Goal: Information Seeking & Learning: Learn about a topic

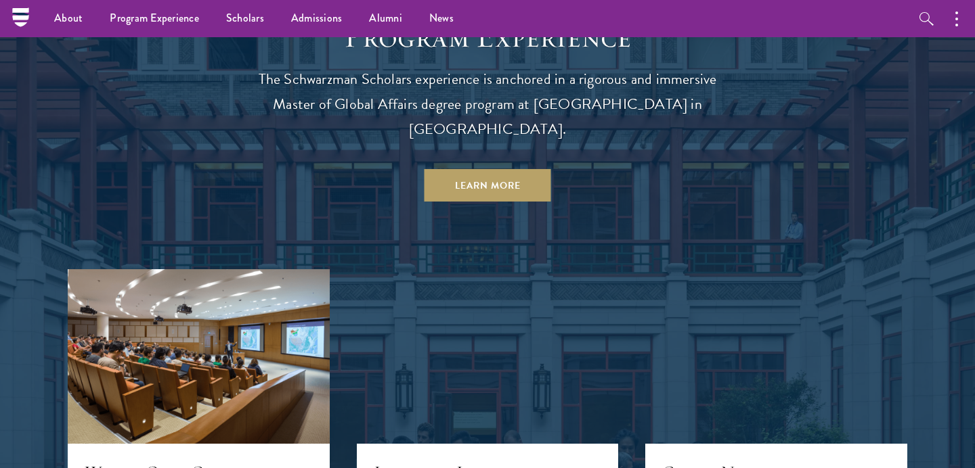
scroll to position [959, 0]
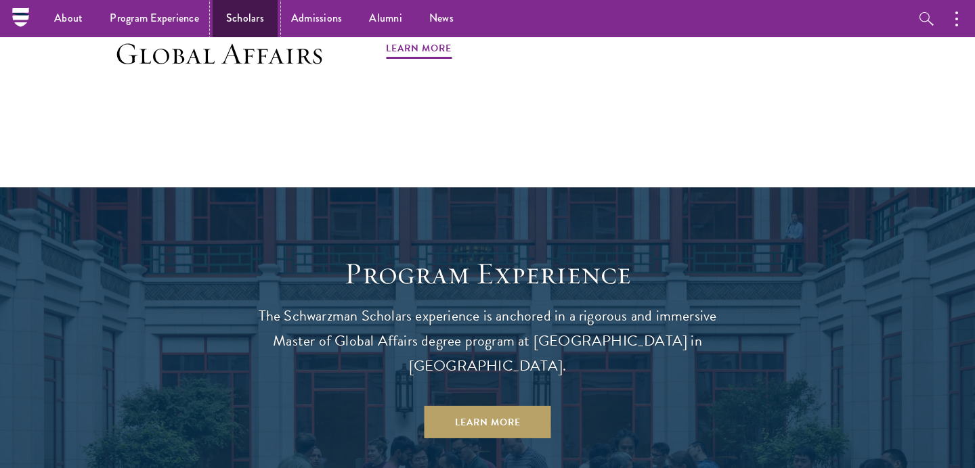
click at [244, 24] on link "Scholars" at bounding box center [245, 18] width 65 height 37
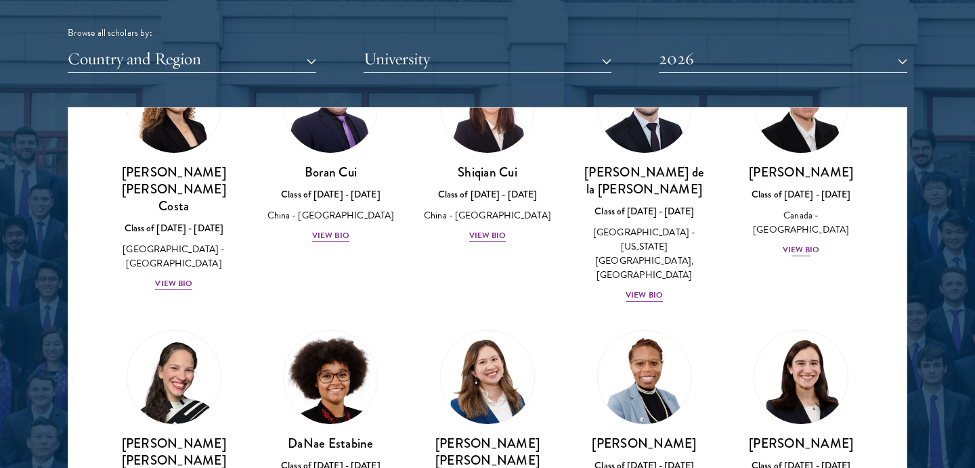
scroll to position [1927, 0]
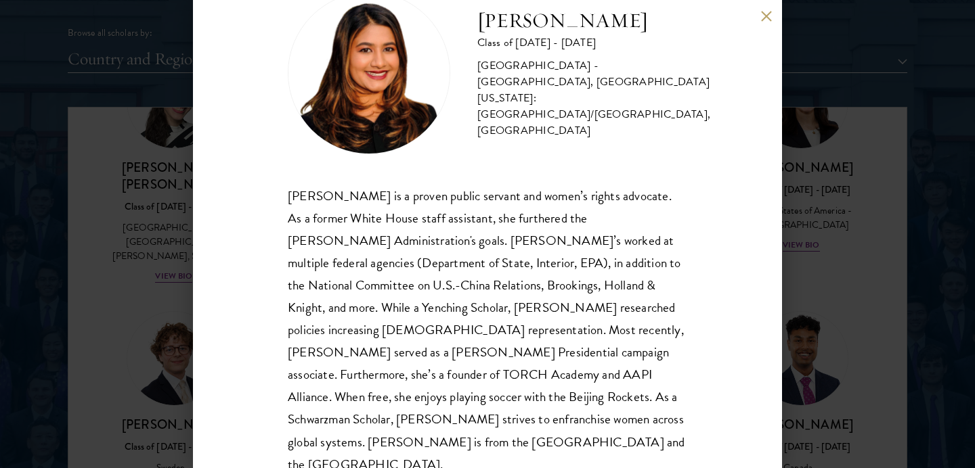
scroll to position [51, 0]
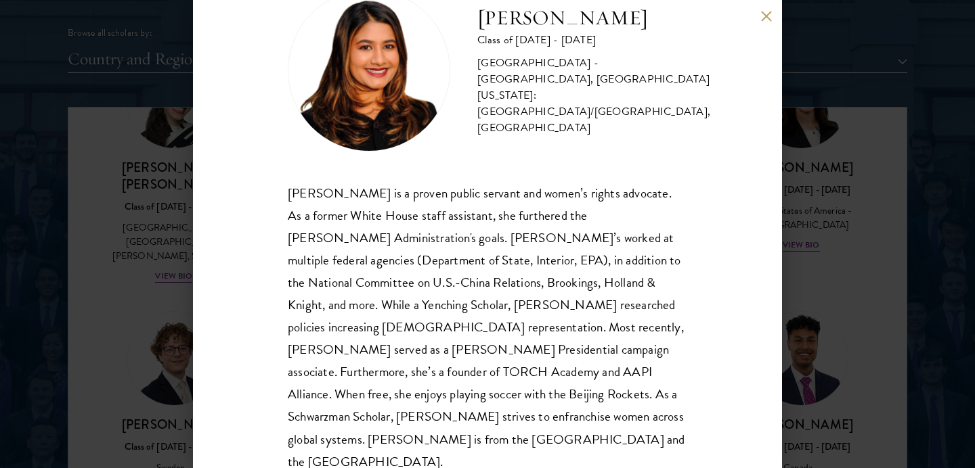
click at [765, 15] on button at bounding box center [766, 16] width 12 height 12
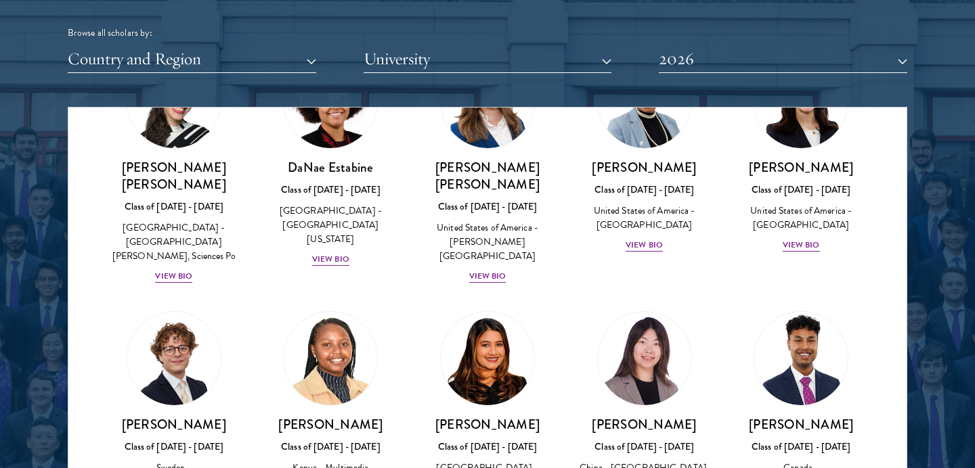
click at [927, 181] on div at bounding box center [487, 169] width 975 height 824
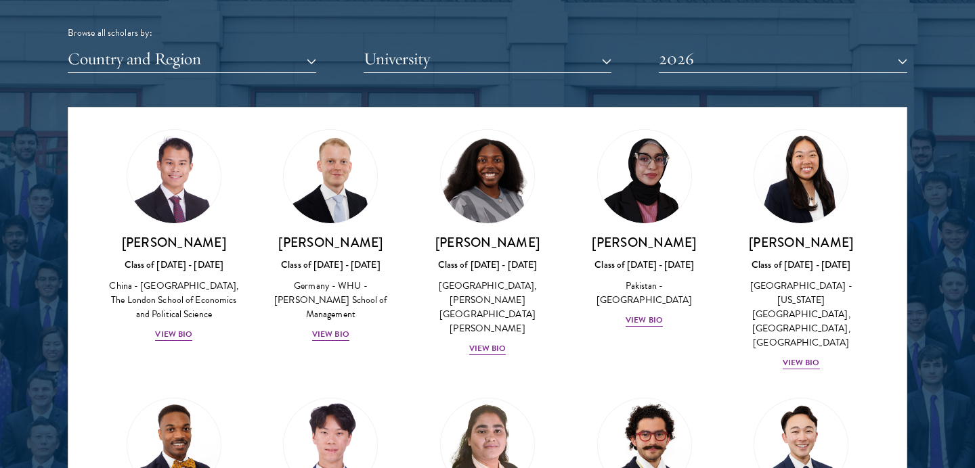
scroll to position [2653, 0]
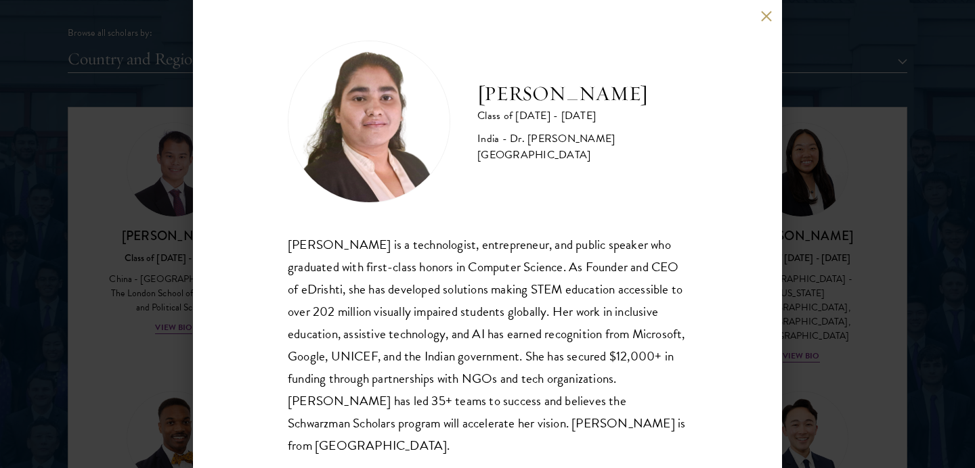
scroll to position [7, 0]
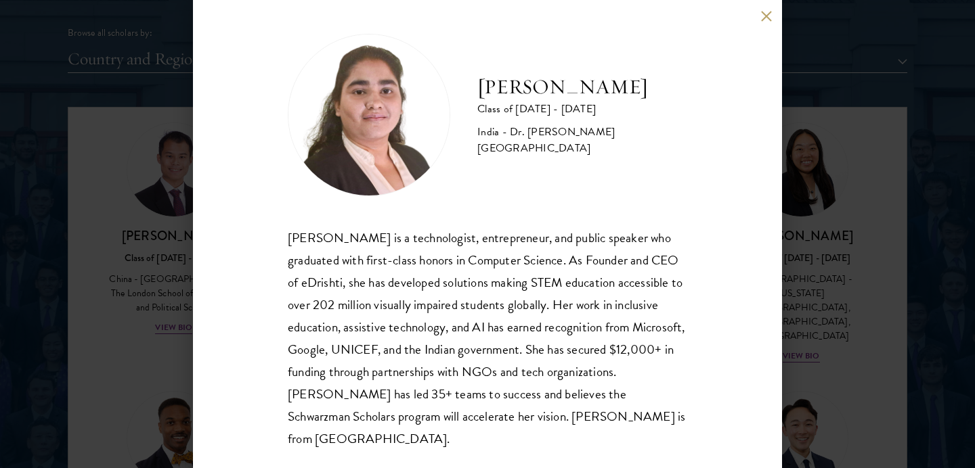
click at [776, 9] on div "Ishita Kapoor Class of 2025 - 2026 India - Dr. A P J Abdul Kalam Technical Univ…" at bounding box center [487, 234] width 589 height 468
click at [770, 20] on button at bounding box center [766, 16] width 12 height 12
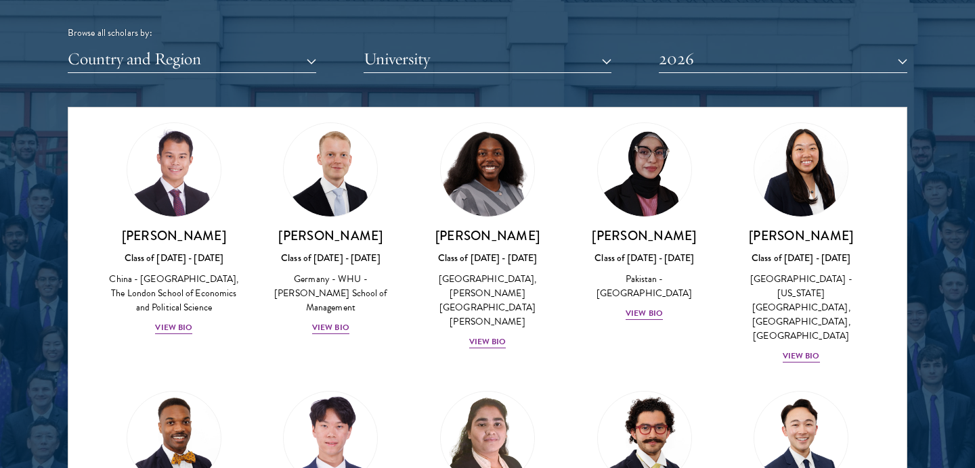
click at [948, 209] on div at bounding box center [487, 169] width 975 height 824
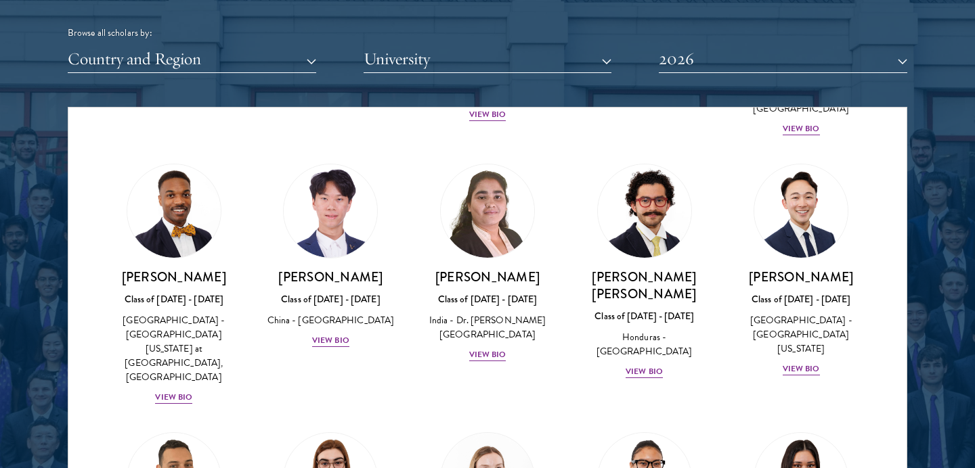
scroll to position [2881, 0]
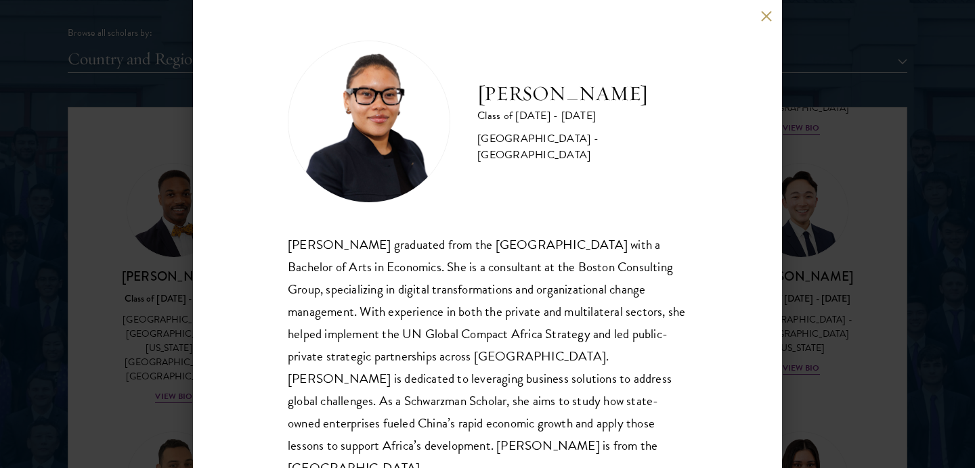
scroll to position [29, 0]
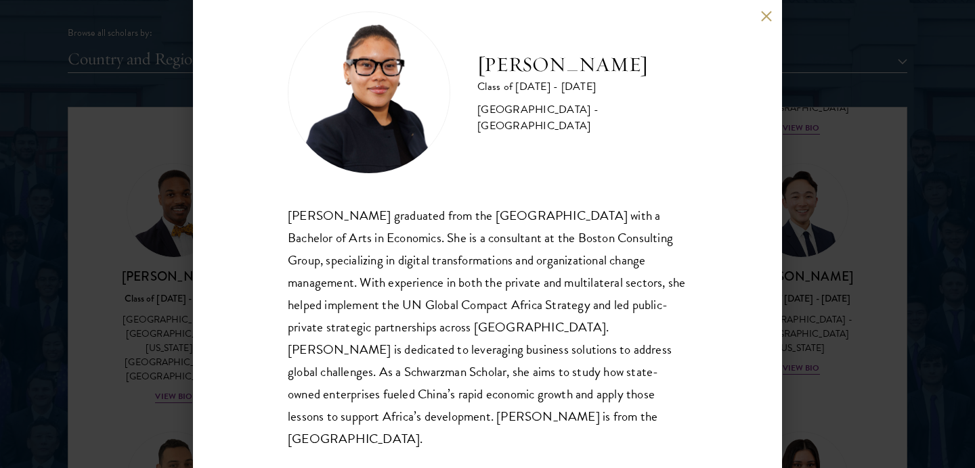
click at [768, 10] on button at bounding box center [766, 16] width 12 height 12
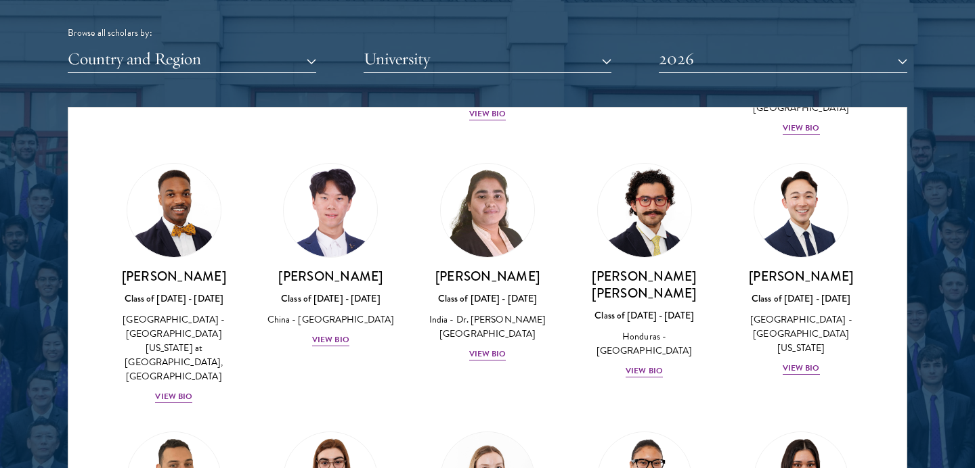
click at [935, 261] on div at bounding box center [487, 169] width 975 height 824
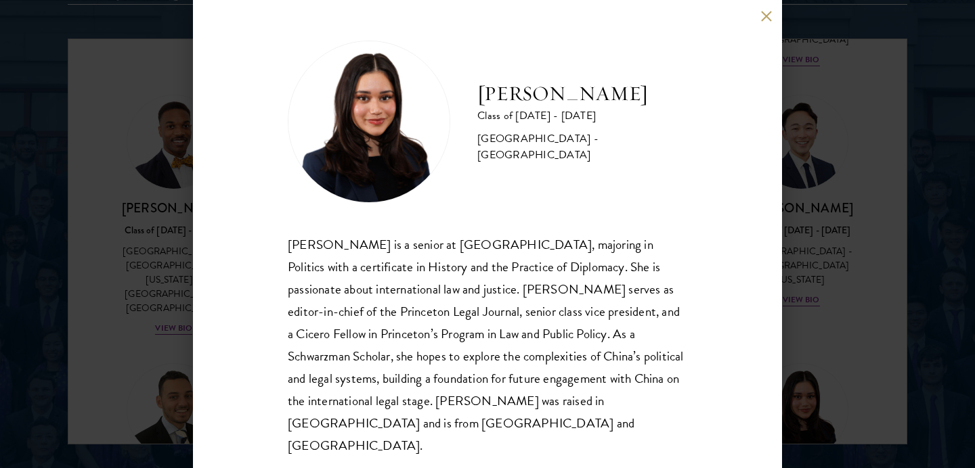
scroll to position [1778, 0]
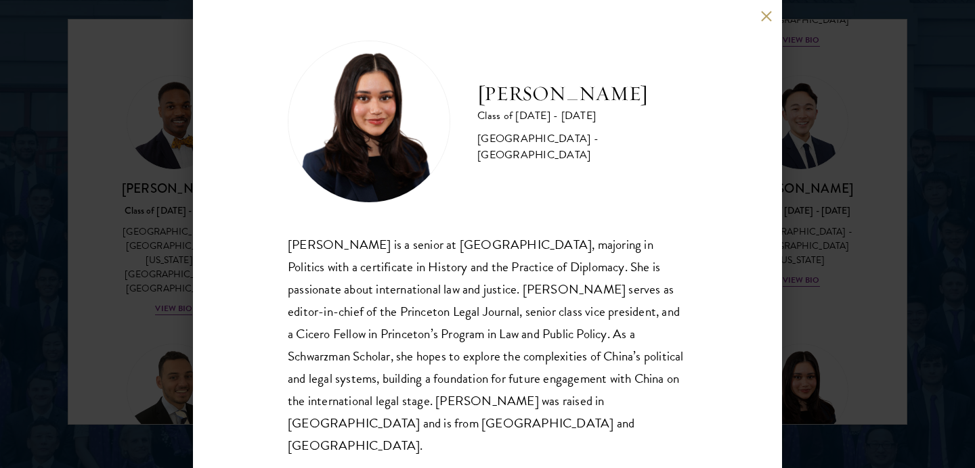
click at [764, 14] on div "Diya Kraybill Class of 2025 - 2026 United States of America - Princeton Univers…" at bounding box center [487, 234] width 589 height 468
click at [768, 22] on button at bounding box center [766, 16] width 12 height 12
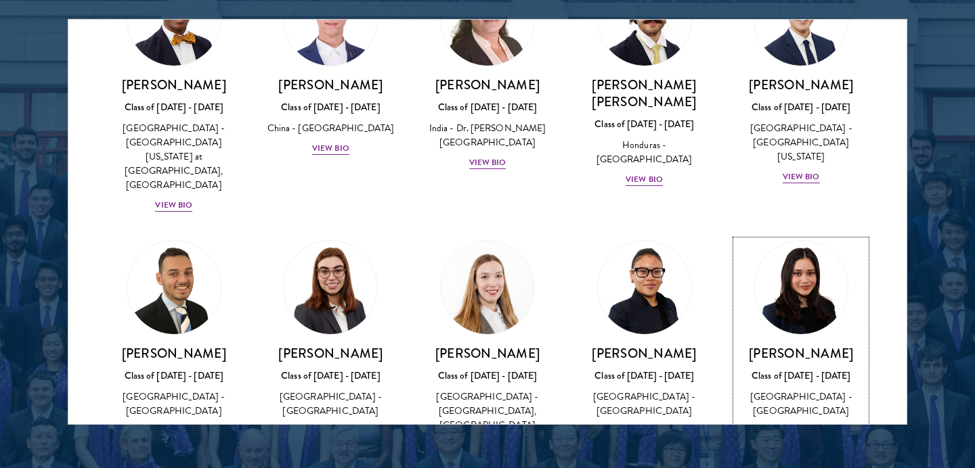
scroll to position [2989, 0]
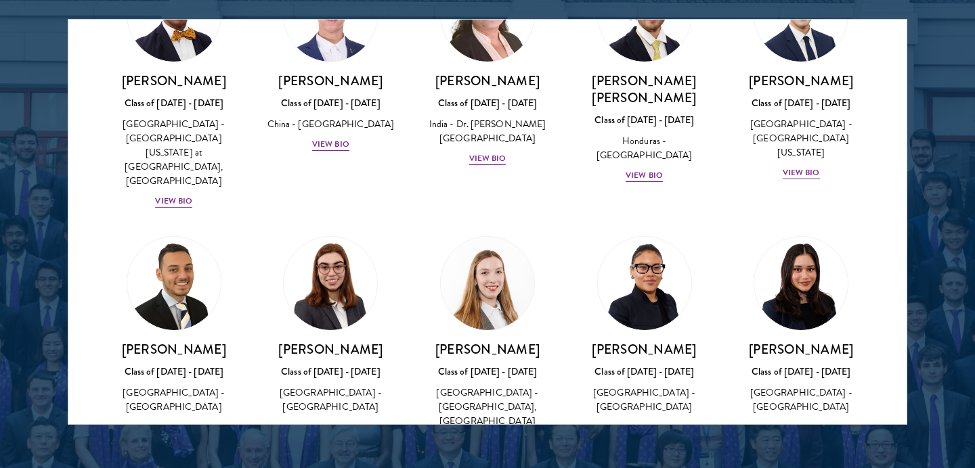
drag, startPoint x: 920, startPoint y: 198, endPoint x: 913, endPoint y: 196, distance: 7.6
click at [920, 197] on div at bounding box center [487, 81] width 975 height 824
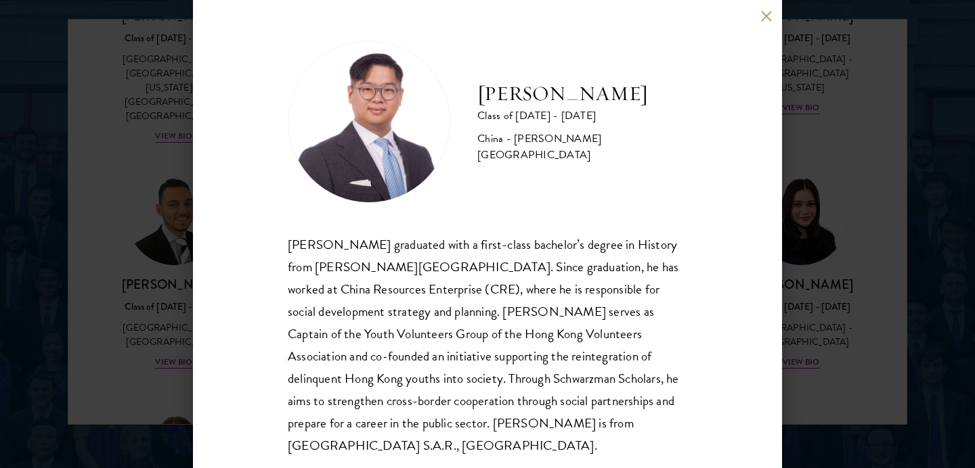
scroll to position [7, 0]
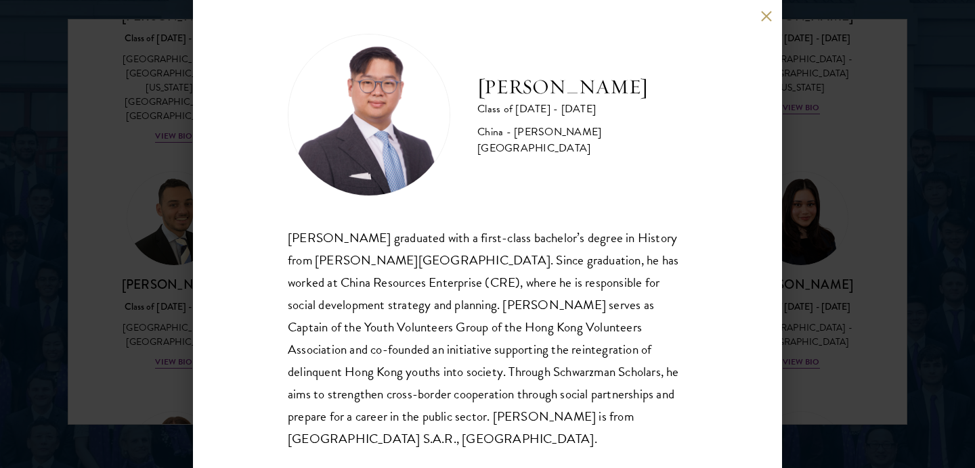
click at [764, 17] on button at bounding box center [766, 16] width 12 height 12
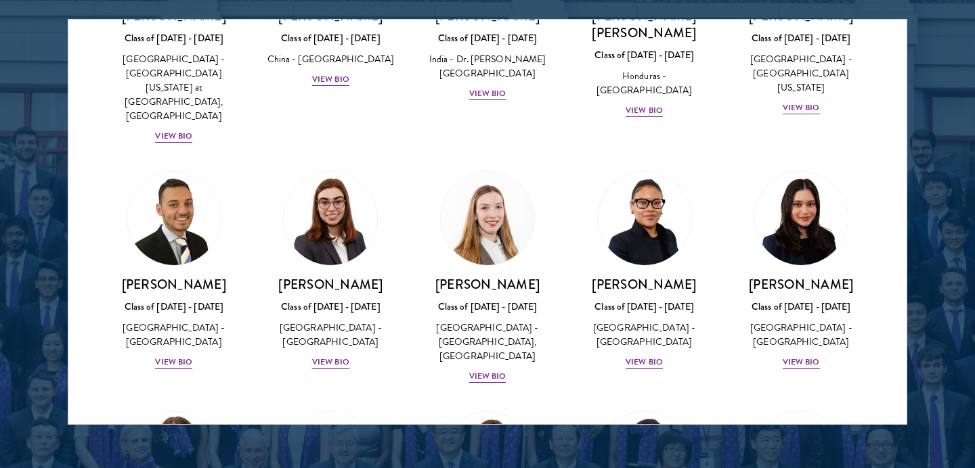
click at [953, 149] on div at bounding box center [487, 81] width 975 height 824
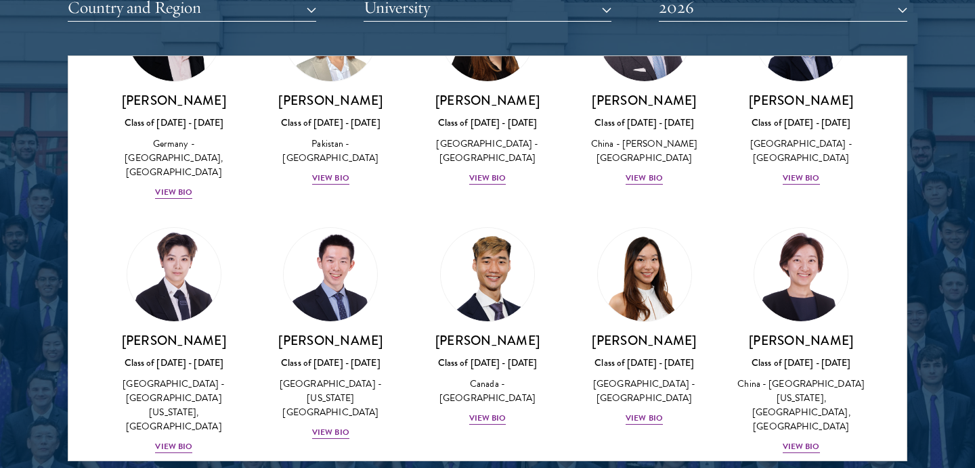
scroll to position [3516, 0]
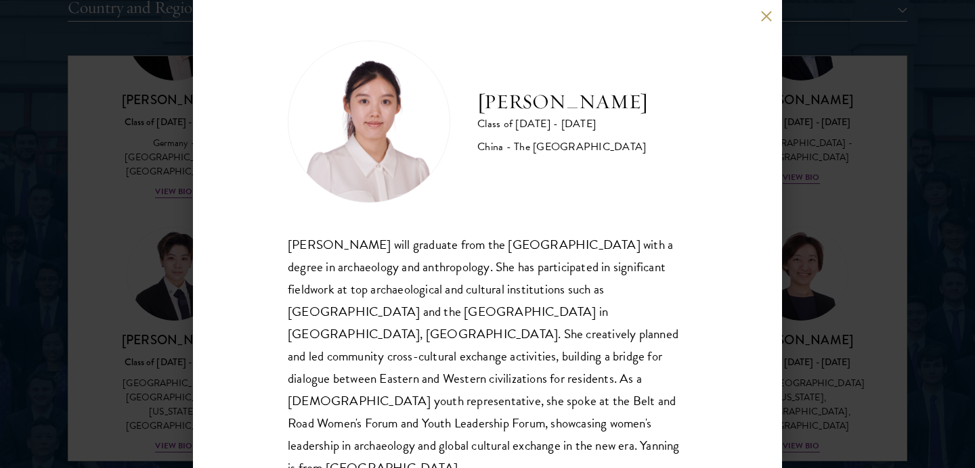
click at [754, 19] on div "Yanning Liu Class of 2025 - 2026 China - The University of Manchester Yanning L…" at bounding box center [487, 234] width 589 height 468
click at [764, 24] on div "Yanning Liu Class of 2025 - 2026 China - The University of Manchester Yanning L…" at bounding box center [487, 234] width 589 height 468
click at [764, 22] on div "Yanning Liu Class of 2025 - 2026 China - The University of Manchester Yanning L…" at bounding box center [487, 234] width 589 height 468
click at [766, 16] on button at bounding box center [766, 16] width 12 height 12
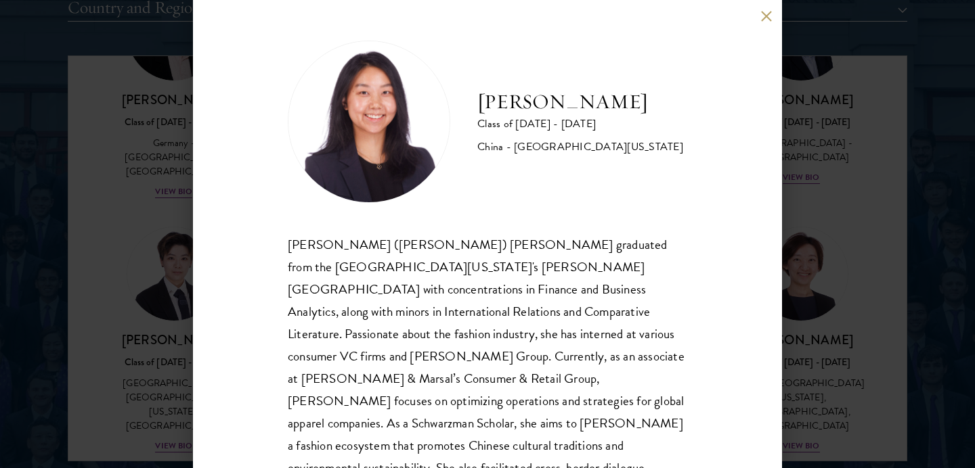
click at [758, 20] on div "Suzanne Liu Class of 2025 - 2026 China - University of Pennsylvania Chuanyuan (…" at bounding box center [487, 234] width 589 height 468
click at [762, 20] on button at bounding box center [766, 16] width 12 height 12
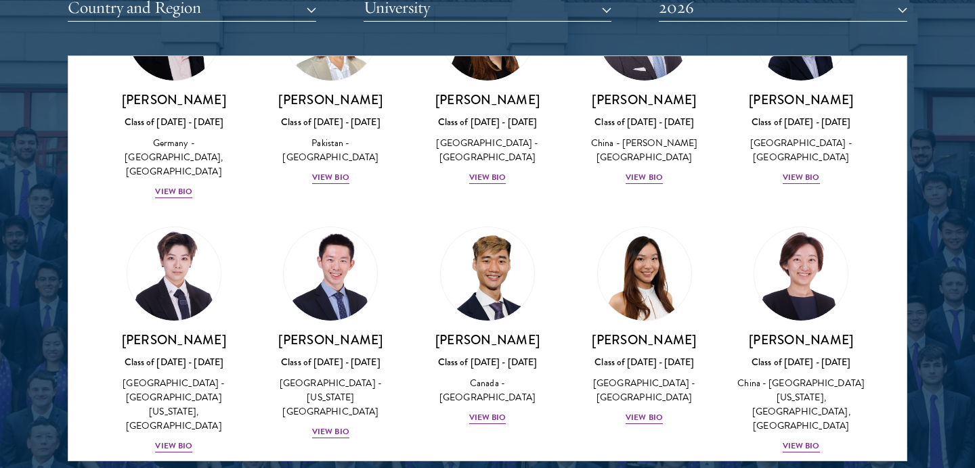
click at [904, 290] on div "Amber Class of 2025 - 2026 China - Peking University View Bio Cirenquji Class o…" at bounding box center [487, 306] width 838 height 7454
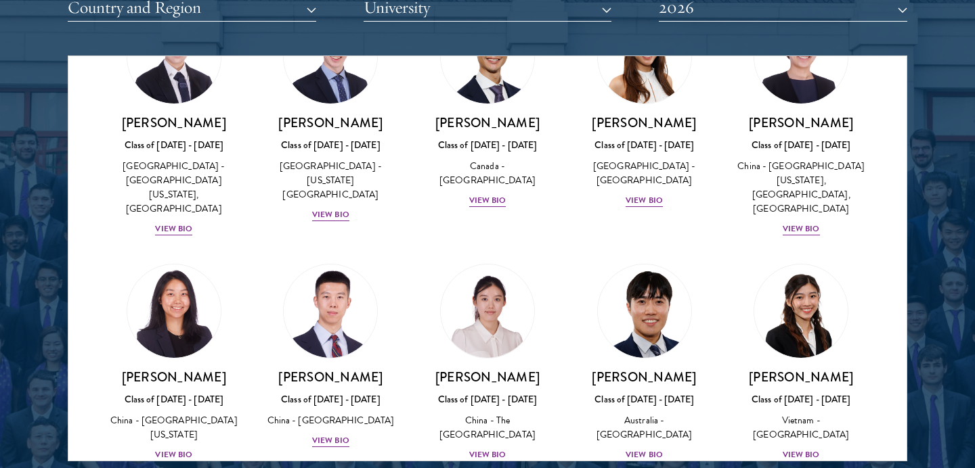
scroll to position [3736, 0]
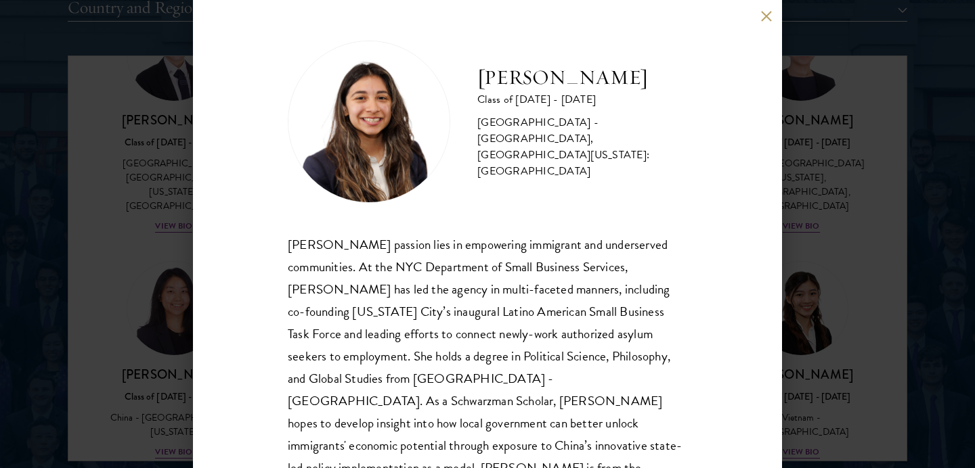
click at [768, 12] on button at bounding box center [766, 16] width 12 height 12
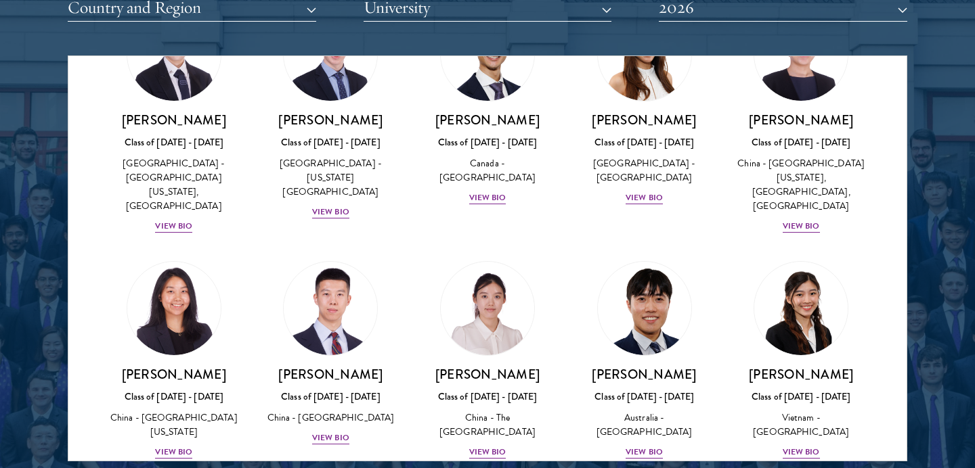
click at [950, 244] on div at bounding box center [487, 118] width 975 height 824
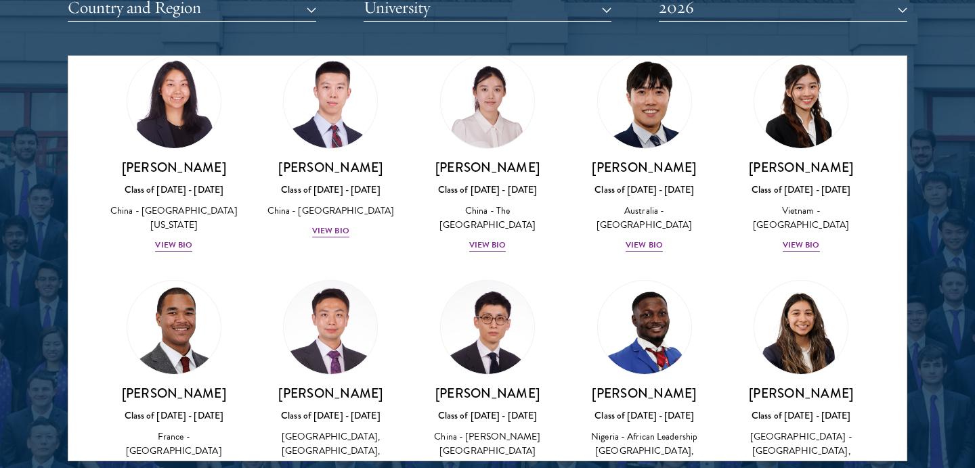
scroll to position [4002, 0]
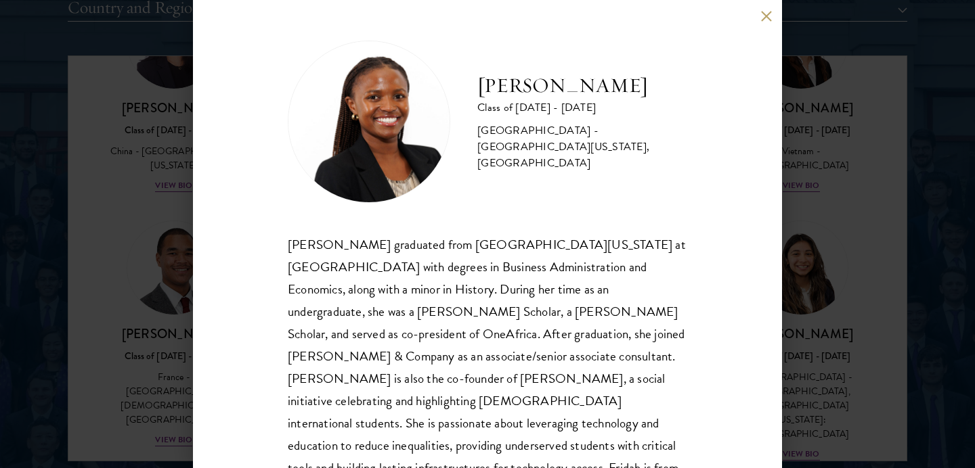
click at [765, 12] on button at bounding box center [766, 16] width 12 height 12
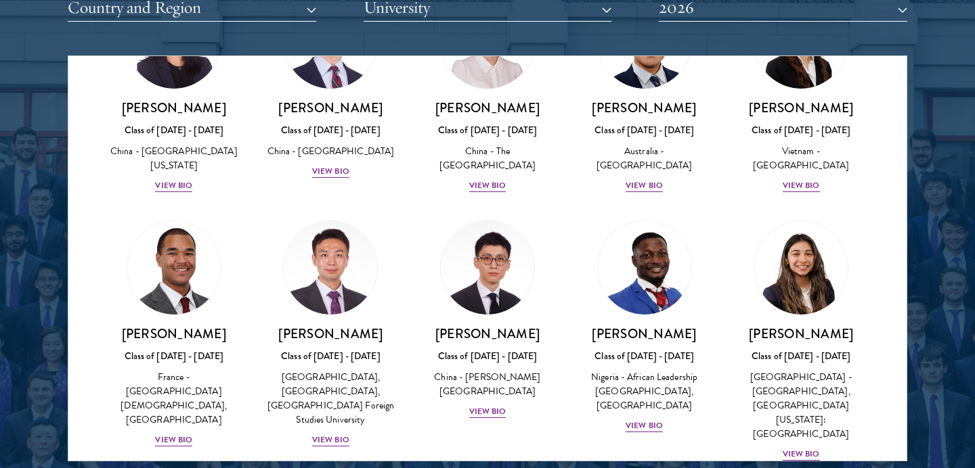
click at [921, 198] on div at bounding box center [487, 118] width 975 height 824
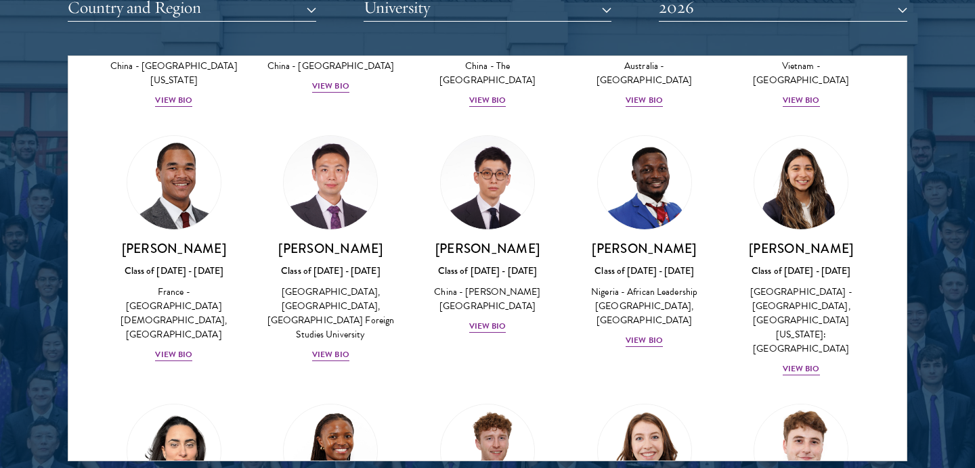
scroll to position [4091, 0]
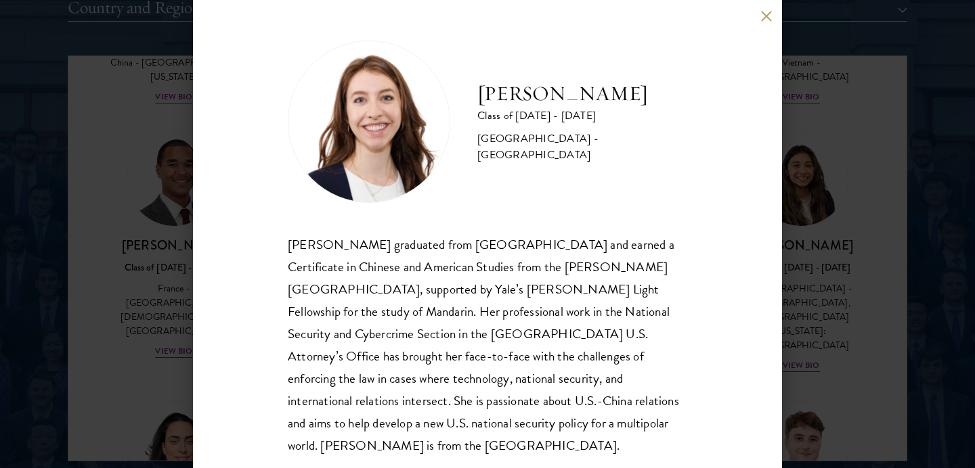
scroll to position [7, 0]
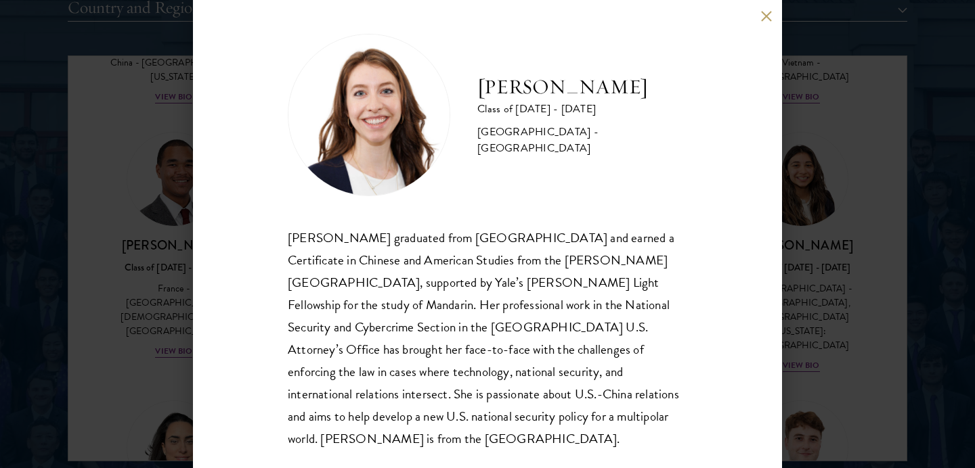
click at [764, 18] on button at bounding box center [766, 16] width 12 height 12
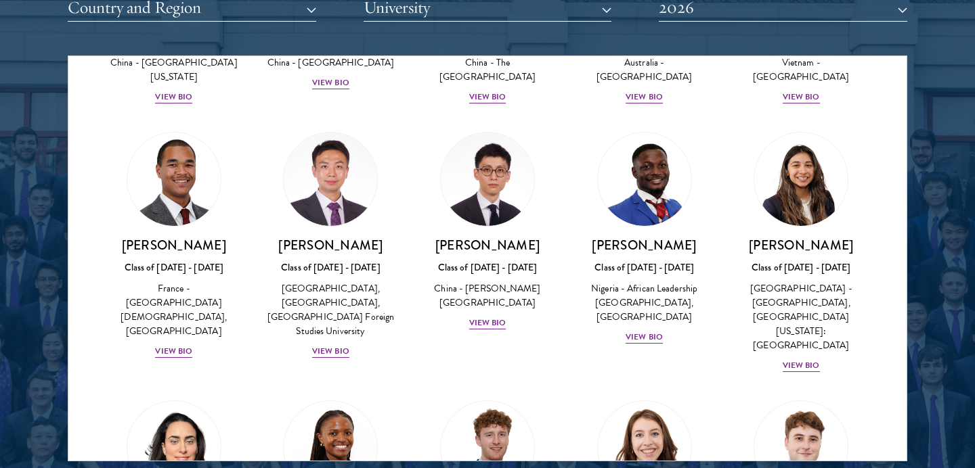
click at [946, 219] on div at bounding box center [487, 118] width 975 height 824
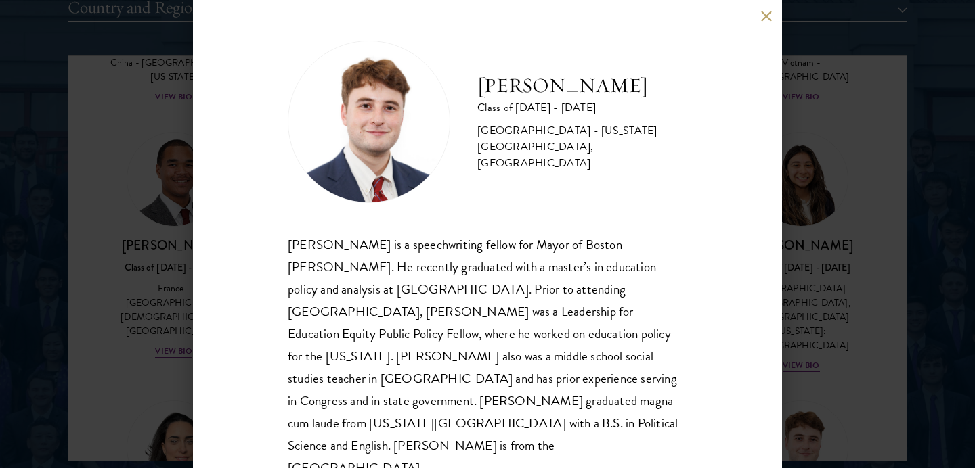
scroll to position [7, 0]
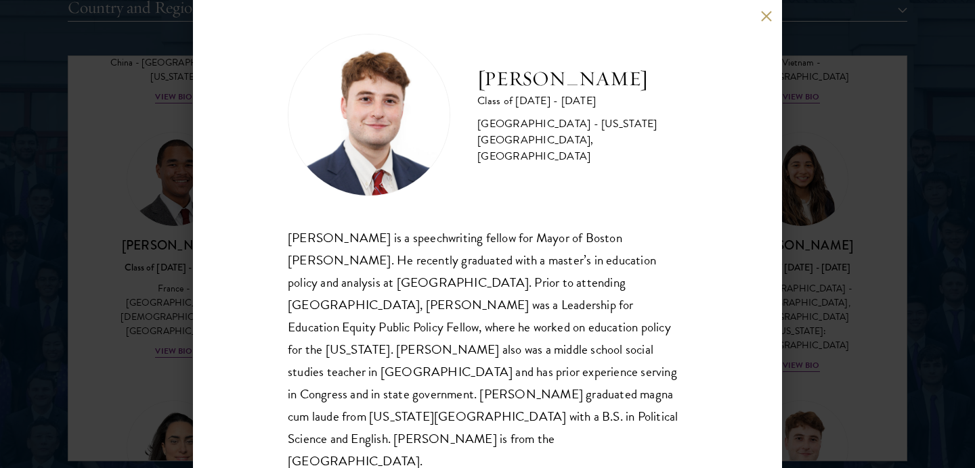
click at [768, 14] on button at bounding box center [766, 16] width 12 height 12
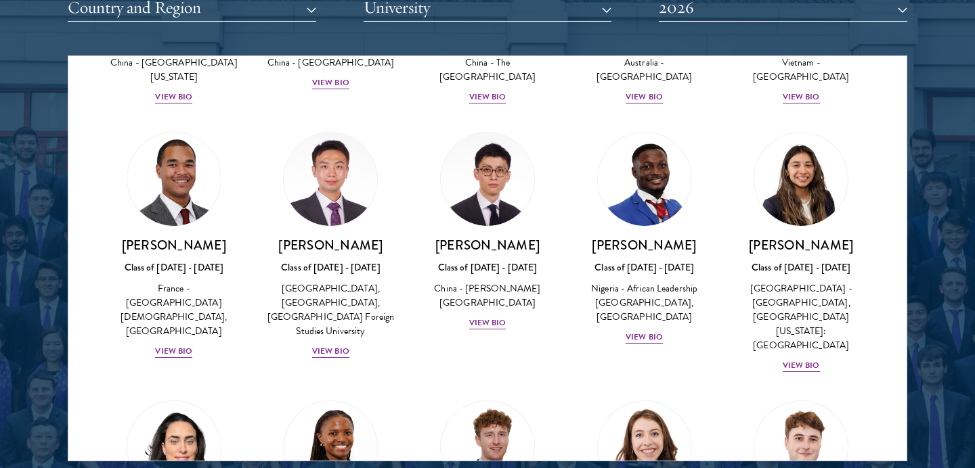
click at [932, 243] on div at bounding box center [487, 118] width 975 height 824
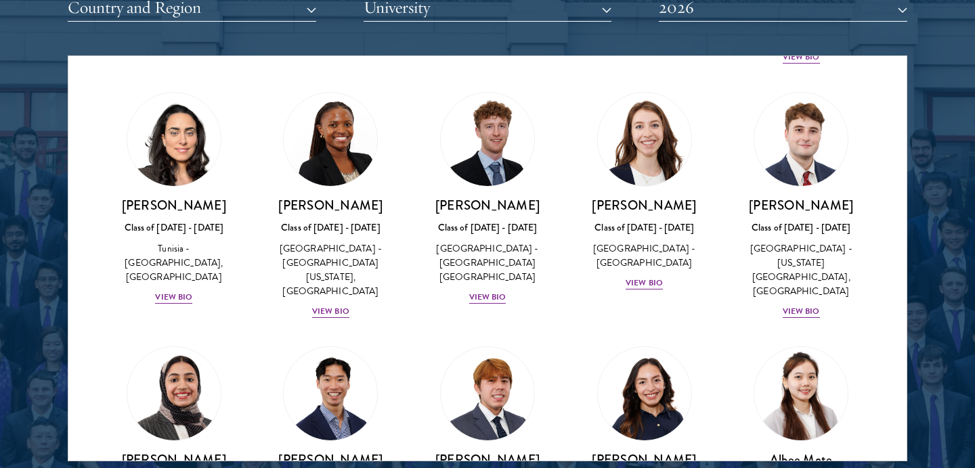
scroll to position [4402, 0]
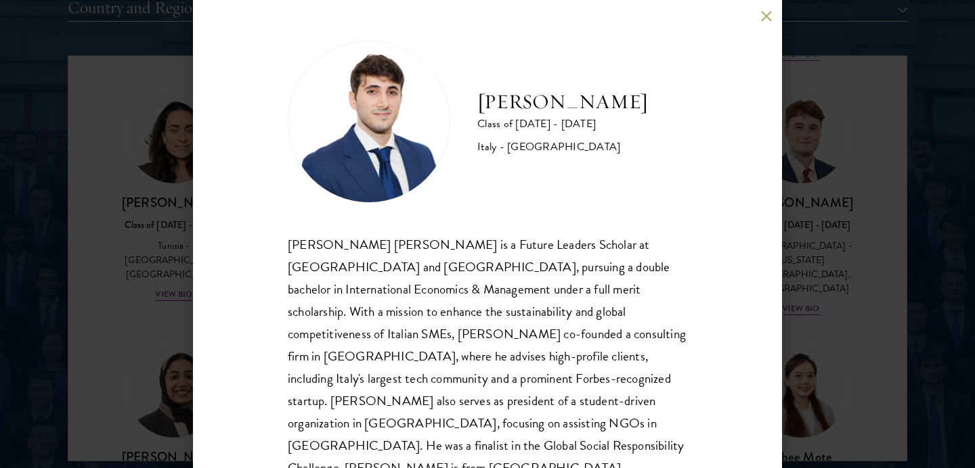
click at [764, 12] on button at bounding box center [766, 16] width 12 height 12
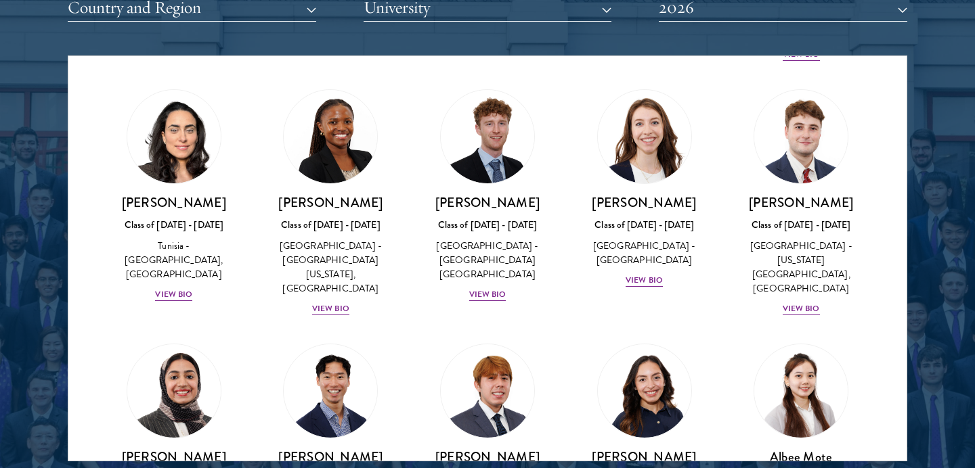
click at [974, 216] on div at bounding box center [487, 118] width 975 height 824
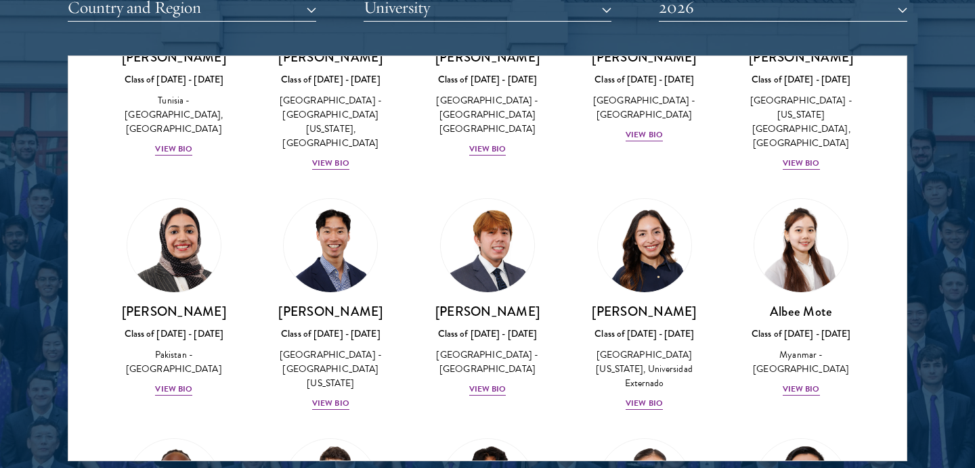
scroll to position [4555, 0]
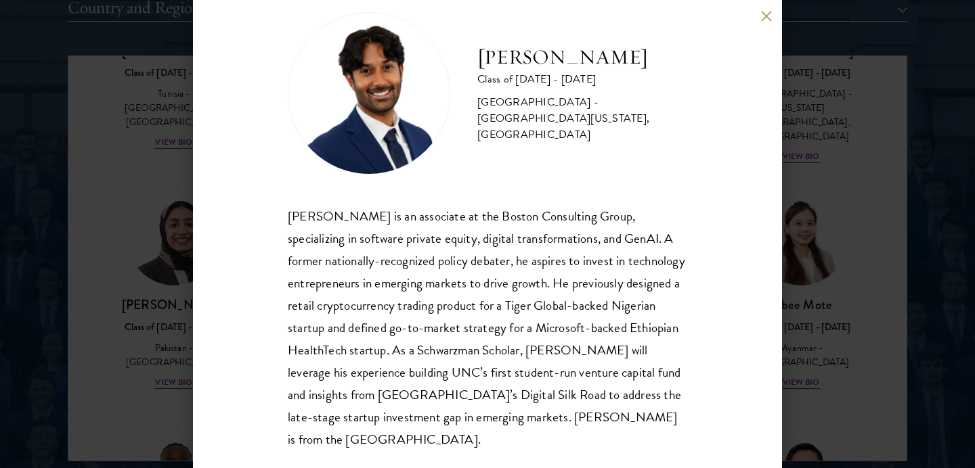
scroll to position [29, 0]
click at [768, 15] on button at bounding box center [766, 16] width 12 height 12
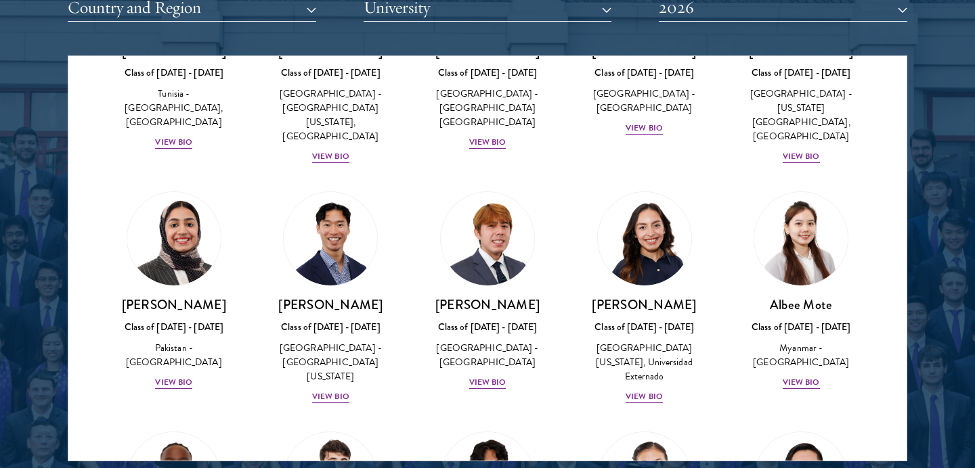
click at [940, 263] on div at bounding box center [487, 118] width 975 height 824
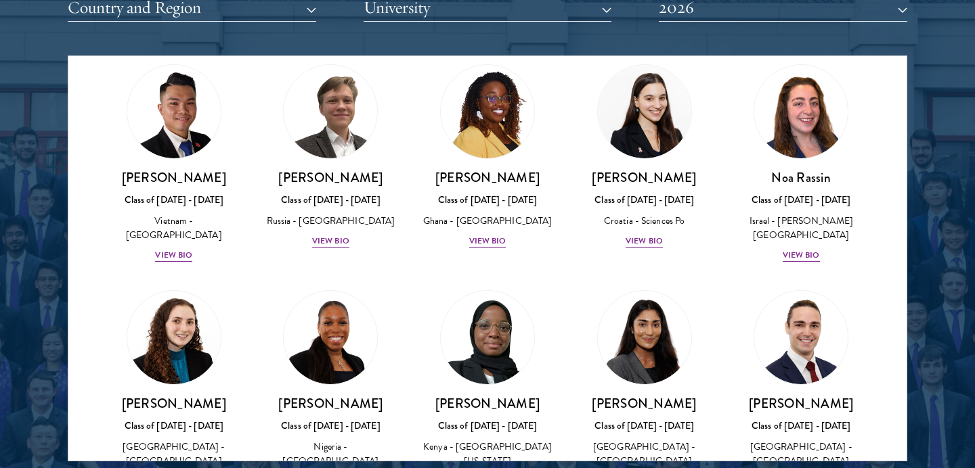
scroll to position [5217, 0]
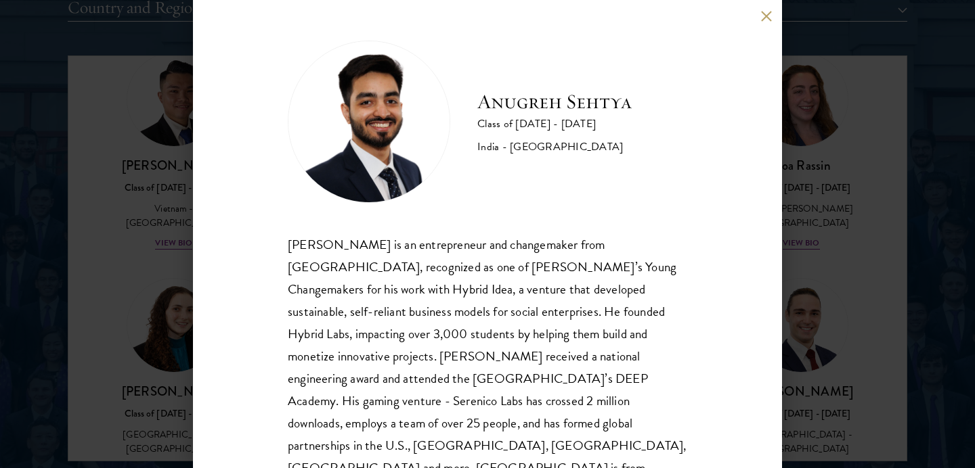
click at [848, 149] on div "Anugreh Sehtya Class of 2025 - 2026 India - SRM University Anugreh Sehtya is an…" at bounding box center [487, 234] width 975 height 468
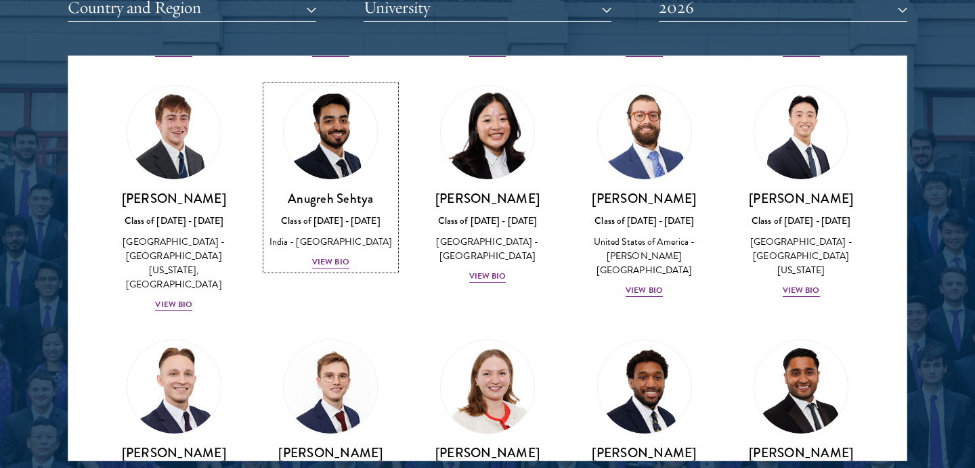
scroll to position [5648, 0]
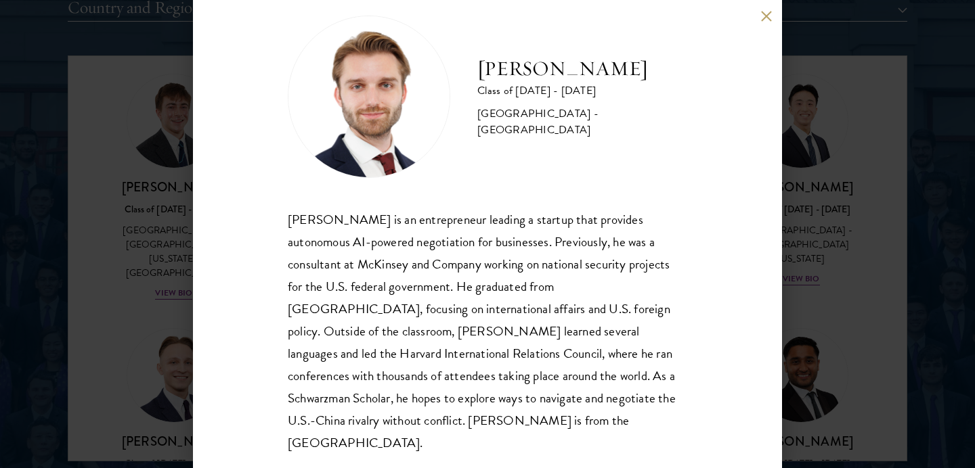
scroll to position [29, 0]
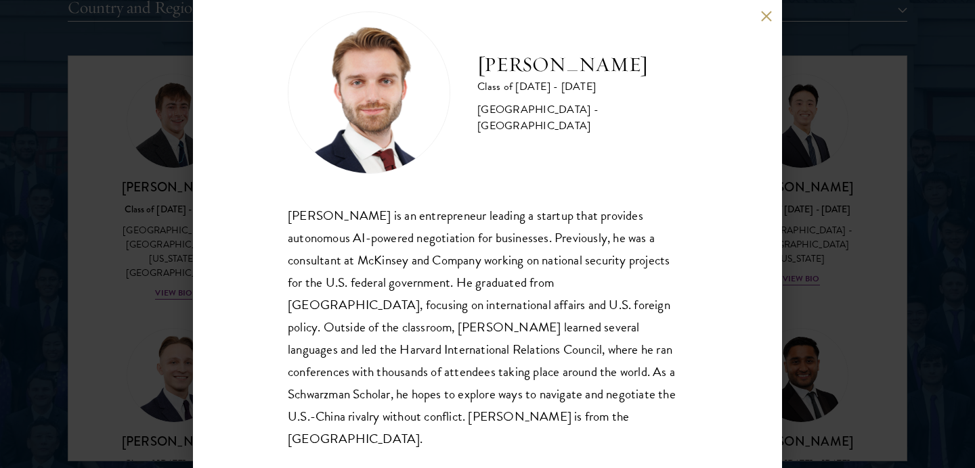
click at [762, 13] on button at bounding box center [766, 16] width 12 height 12
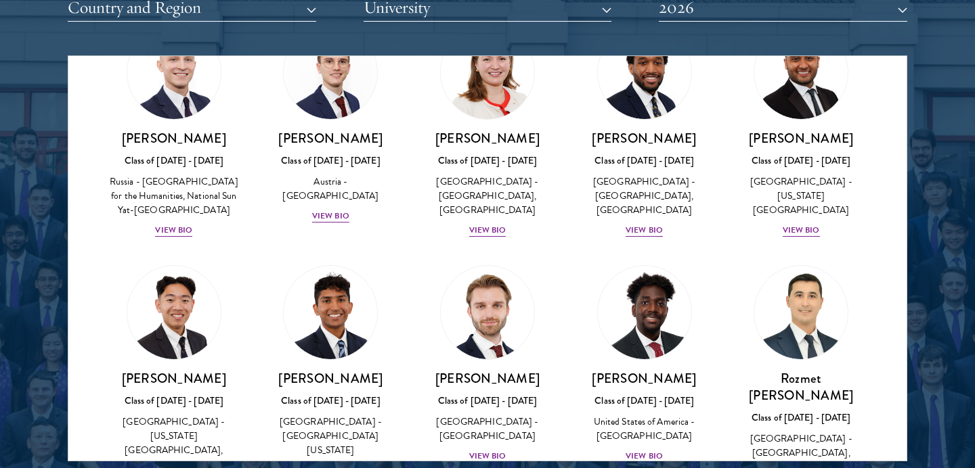
scroll to position [5951, 0]
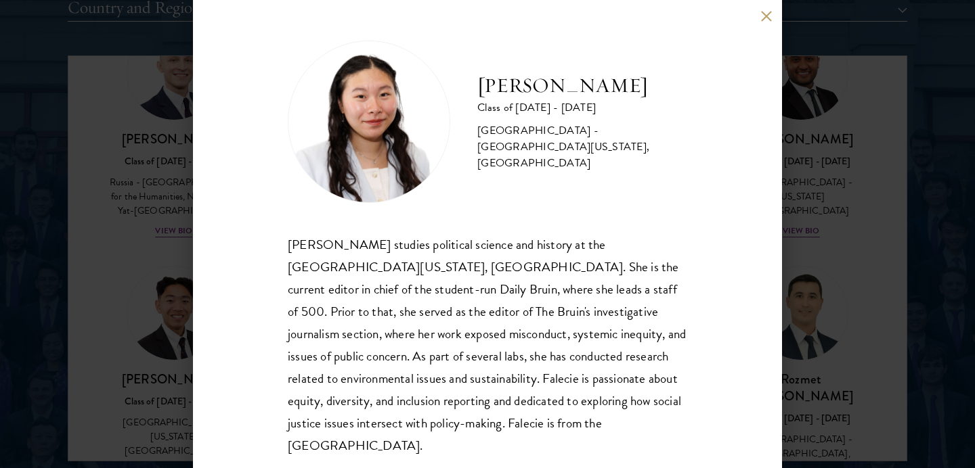
click at [768, 15] on button at bounding box center [766, 16] width 12 height 12
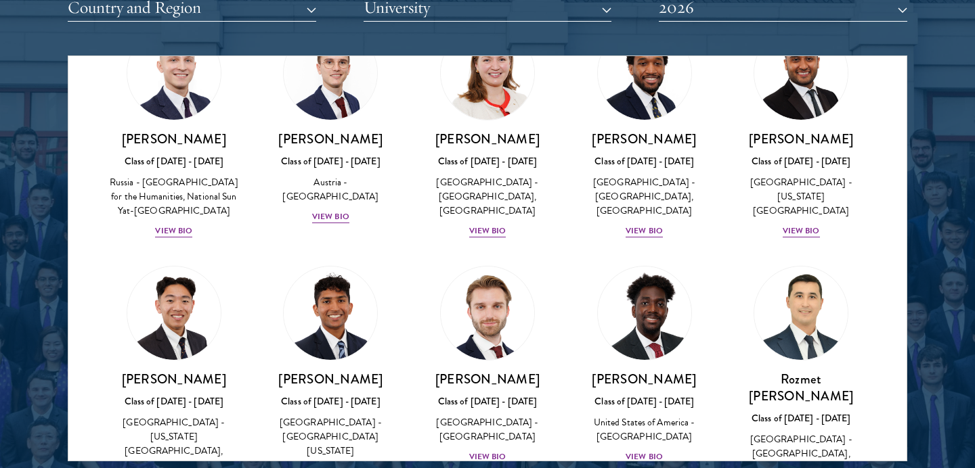
click at [974, 190] on div at bounding box center [487, 118] width 975 height 824
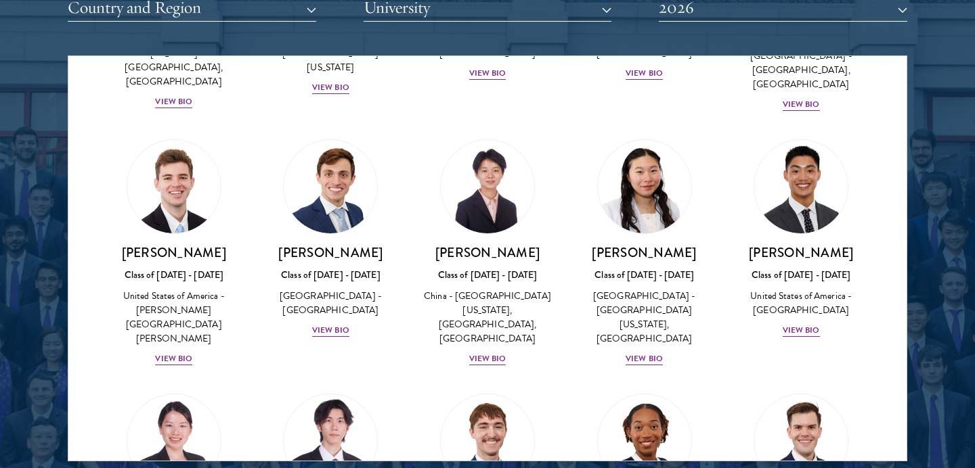
scroll to position [6347, 0]
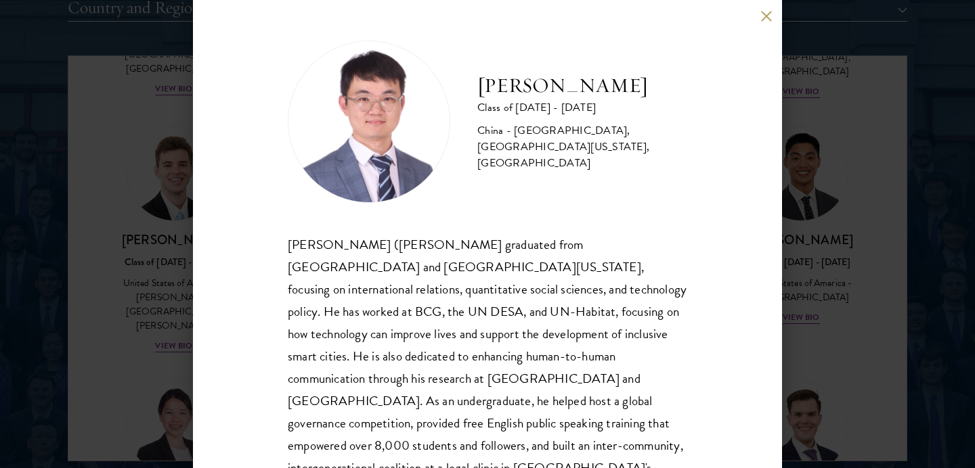
click at [772, 10] on div "Junhui Xu Class of 2025 - 2026 China - Fudan University, University of Californ…" at bounding box center [487, 234] width 589 height 468
click at [768, 14] on button at bounding box center [766, 16] width 12 height 12
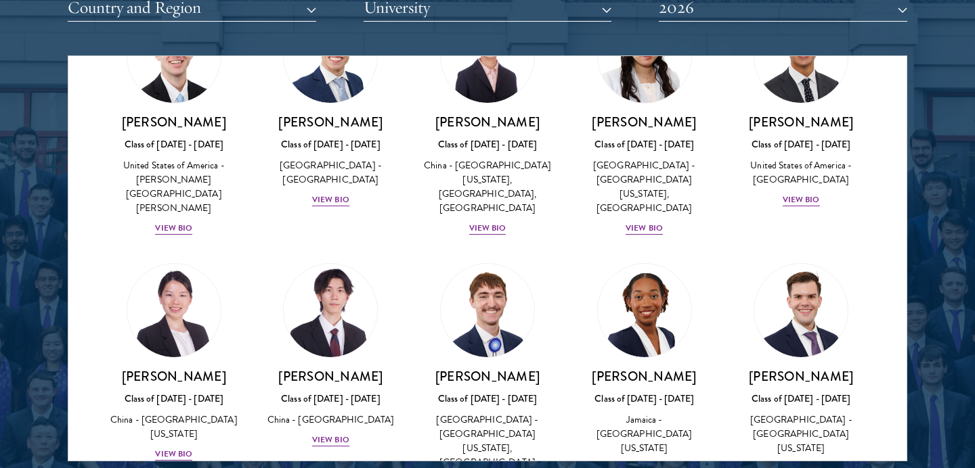
scroll to position [6466, 0]
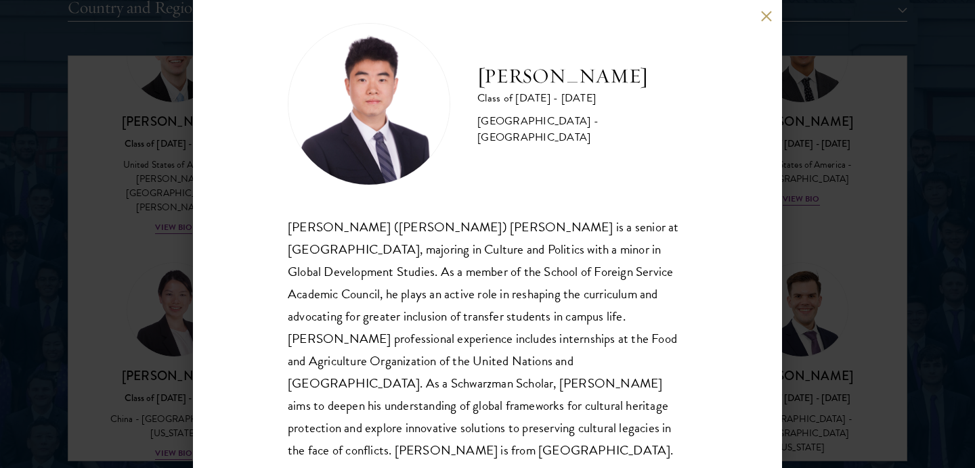
scroll to position [29, 0]
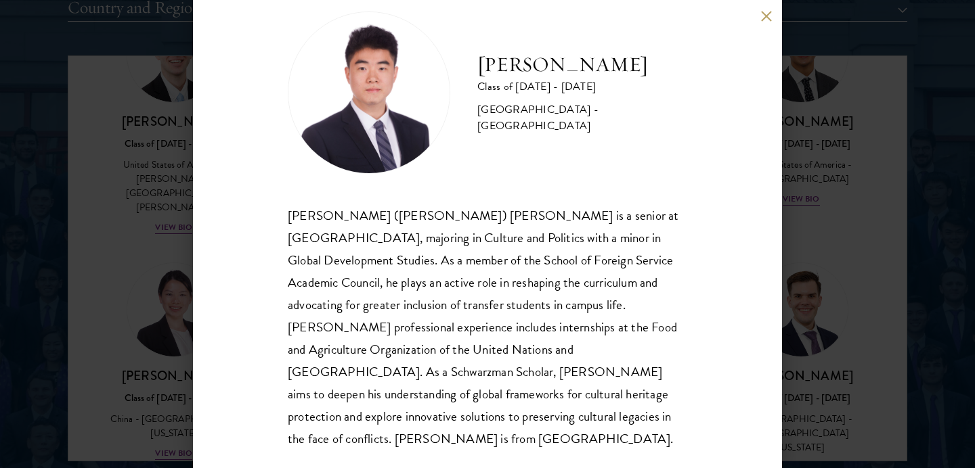
click at [760, 15] on button at bounding box center [766, 16] width 12 height 12
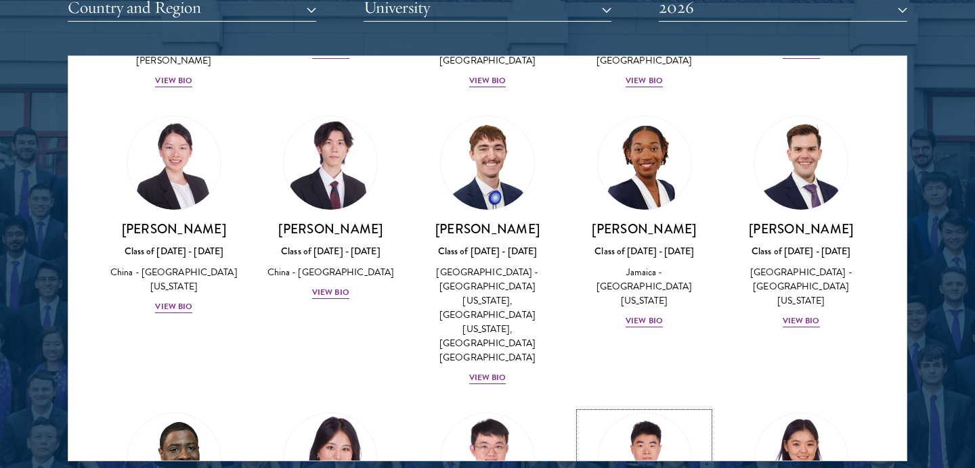
scroll to position [6612, 0]
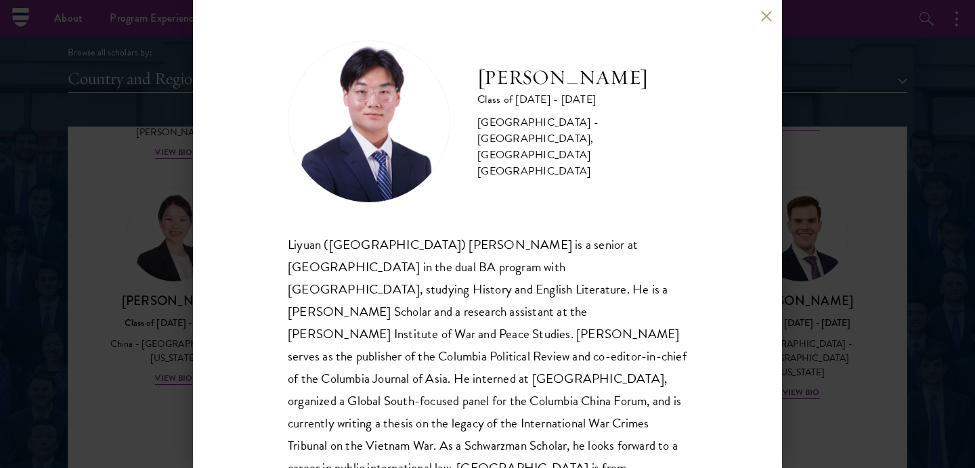
click at [764, 15] on button at bounding box center [766, 16] width 12 height 12
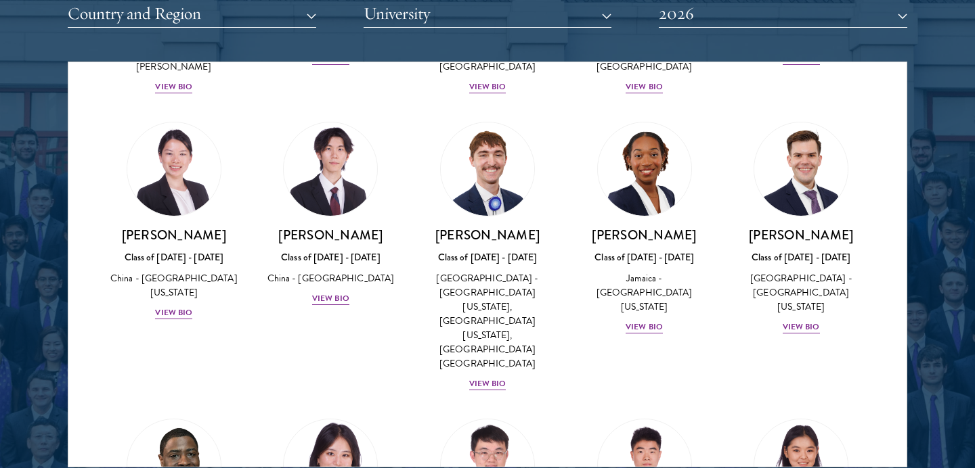
scroll to position [1745, 0]
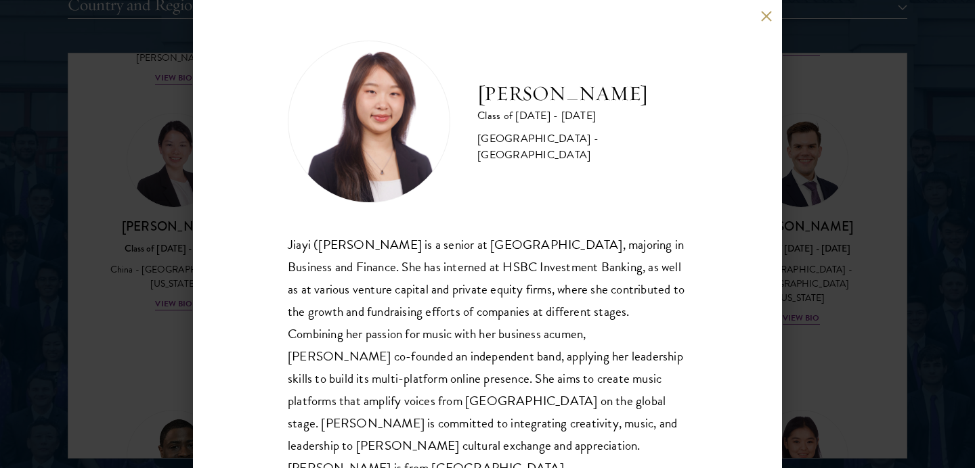
click at [559, 260] on div "Jiayi (Dora) Zhang is a senior at Peking University’s Guanghua School of Manage…" at bounding box center [487, 368] width 399 height 269
click at [769, 15] on button at bounding box center [766, 16] width 12 height 12
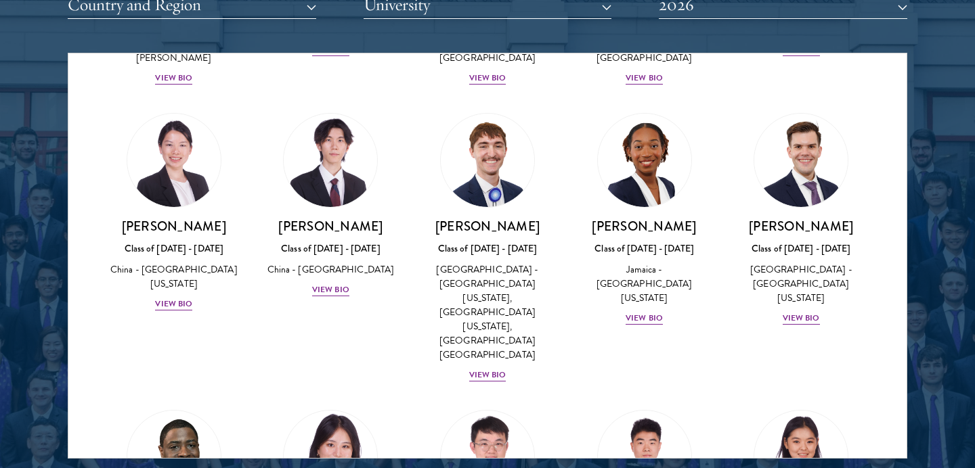
click at [957, 183] on div at bounding box center [487, 115] width 975 height 824
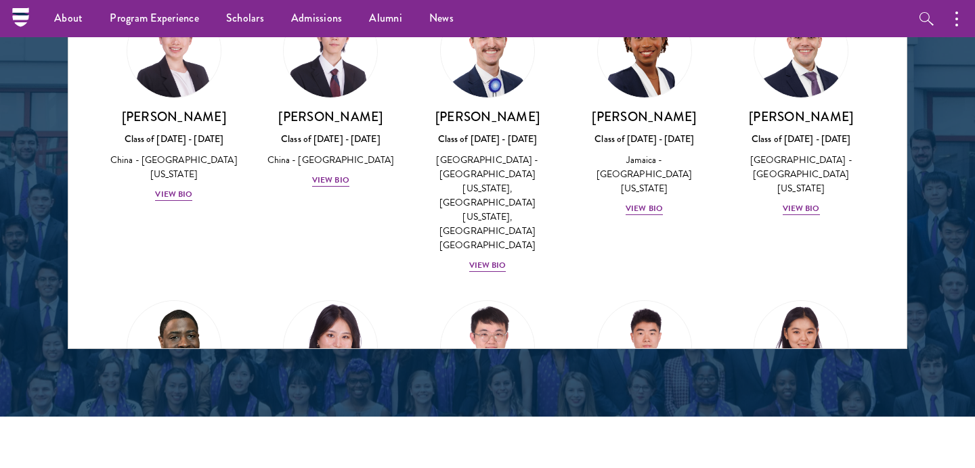
scroll to position [1845, 0]
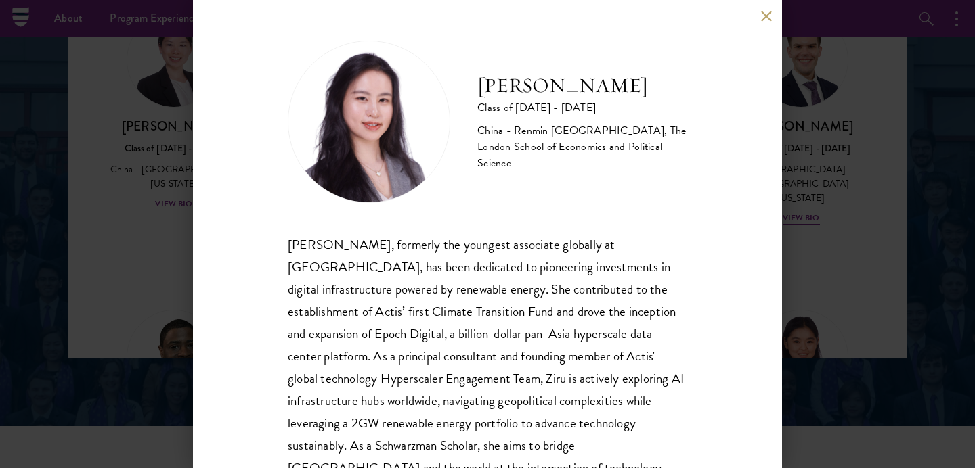
click at [768, 11] on button at bounding box center [766, 16] width 12 height 12
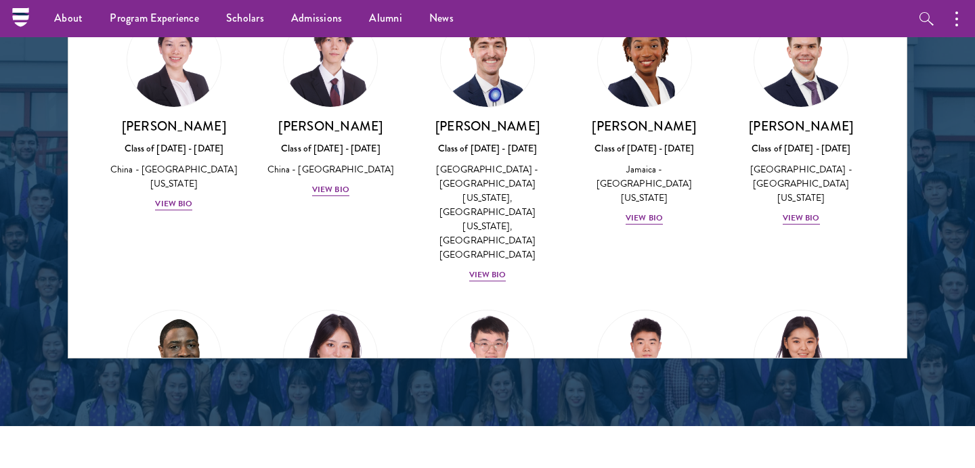
click at [938, 314] on div at bounding box center [487, 15] width 975 height 824
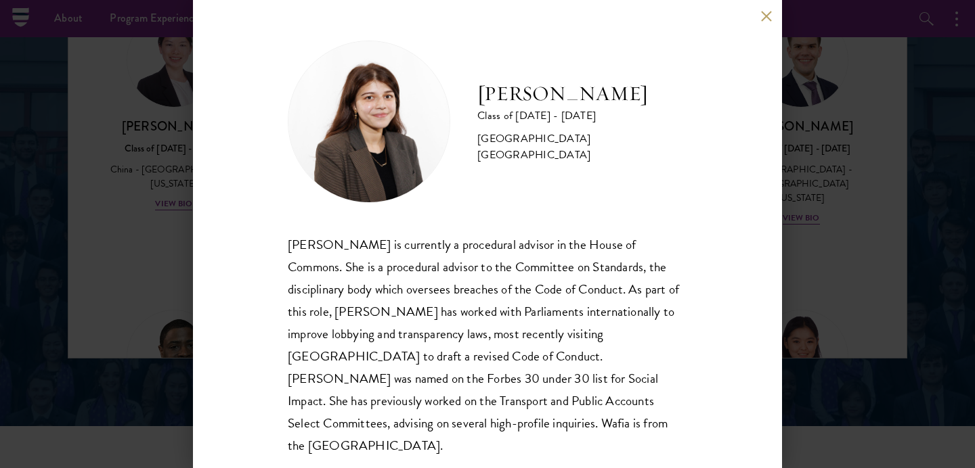
click at [766, 14] on button at bounding box center [766, 16] width 12 height 12
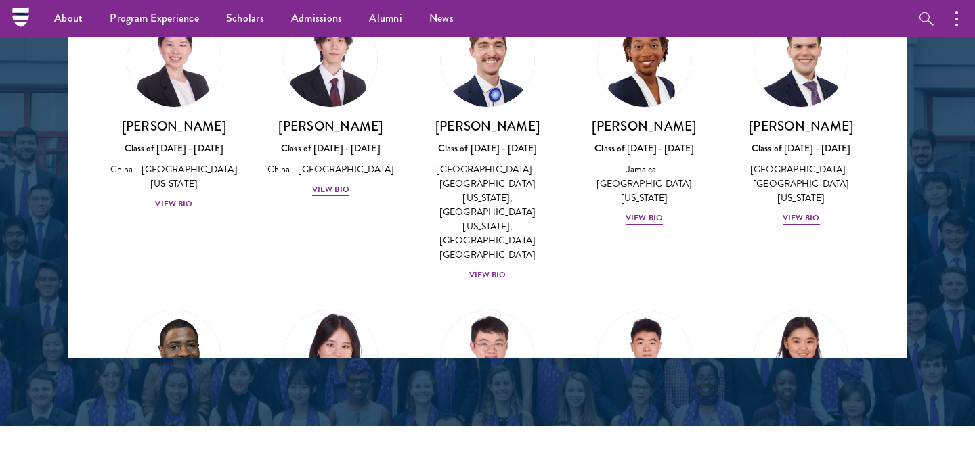
click at [964, 163] on div at bounding box center [487, 15] width 975 height 824
